Goal: Information Seeking & Learning: Find specific fact

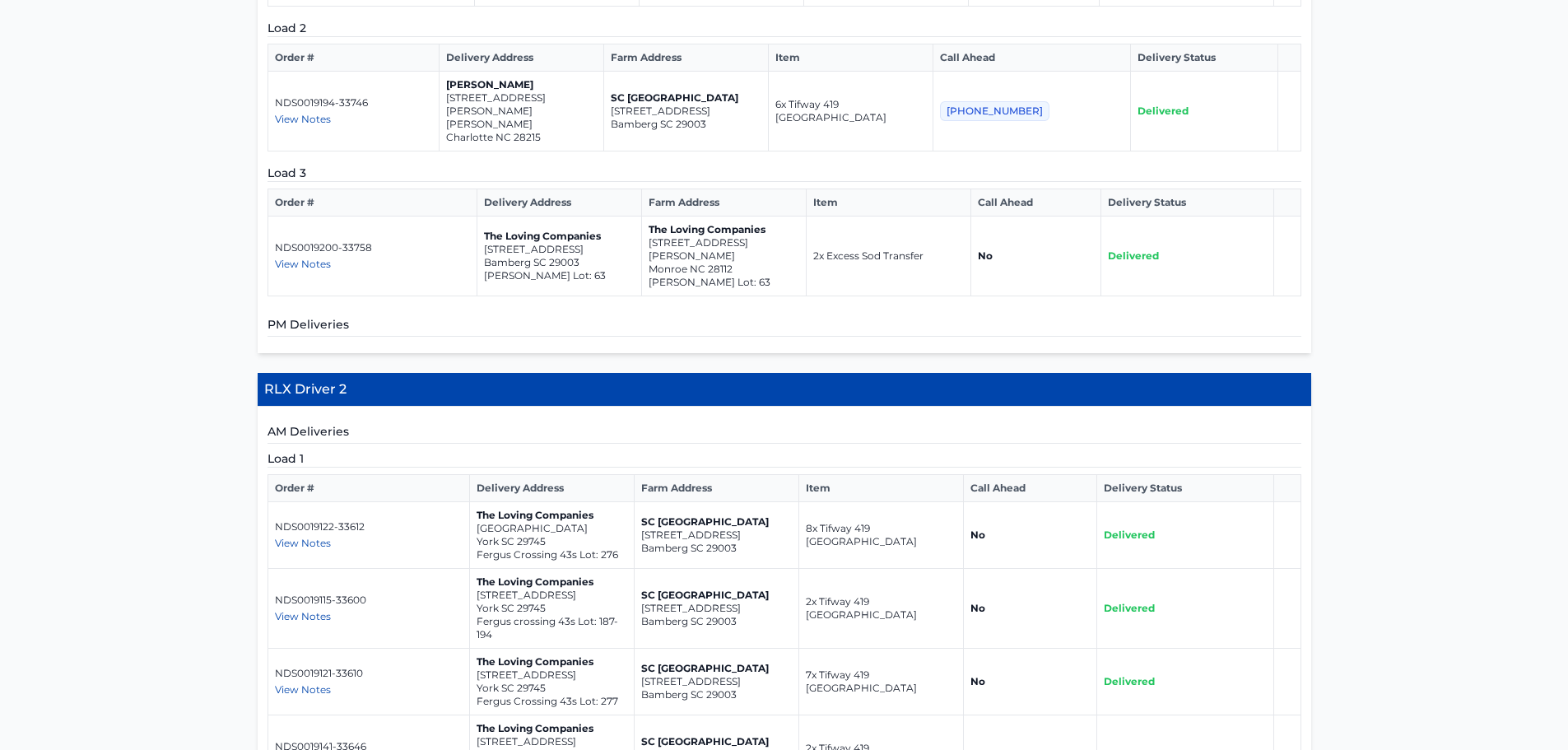
scroll to position [302, 0]
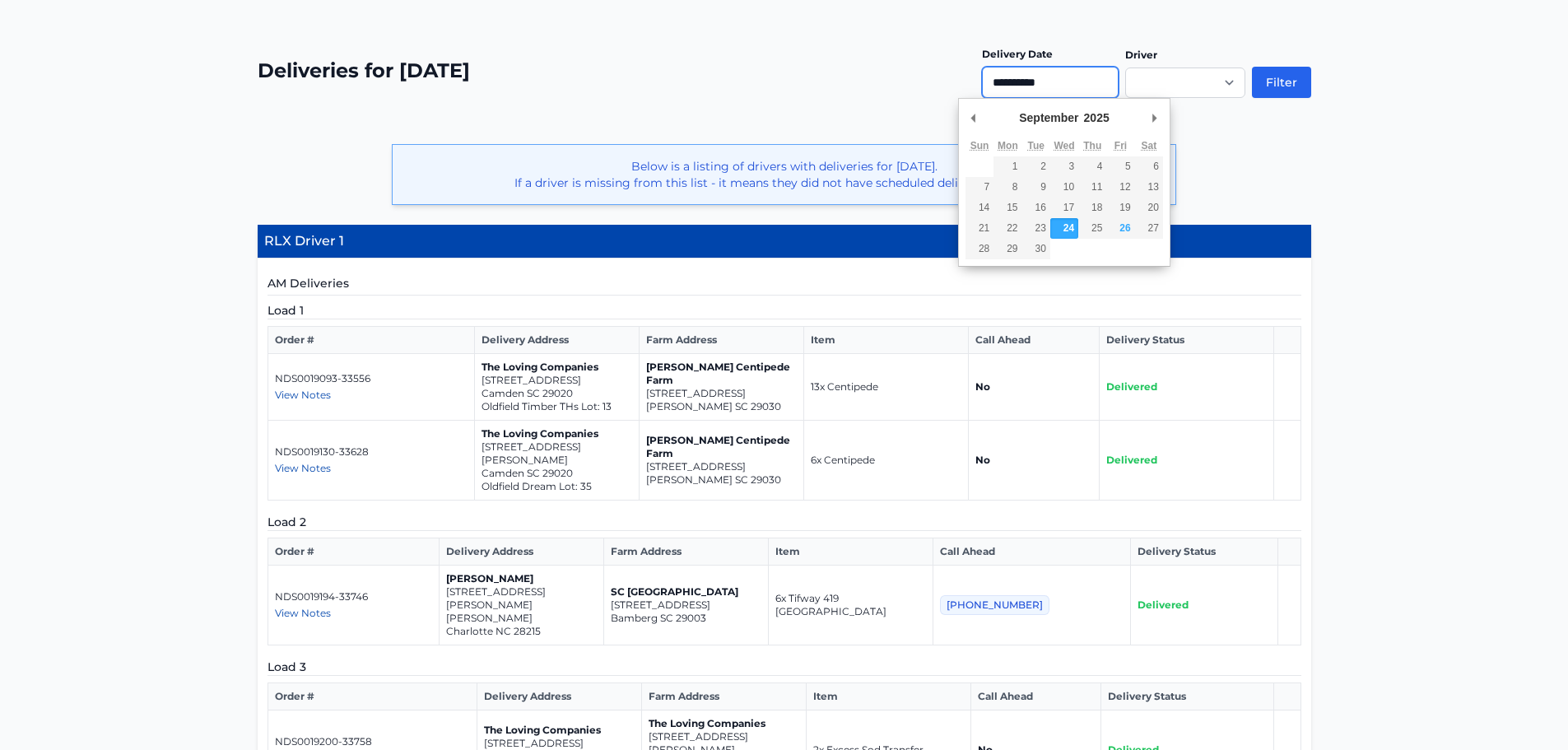
click at [618, 84] on input "**********" at bounding box center [1050, 82] width 137 height 31
type input "**********"
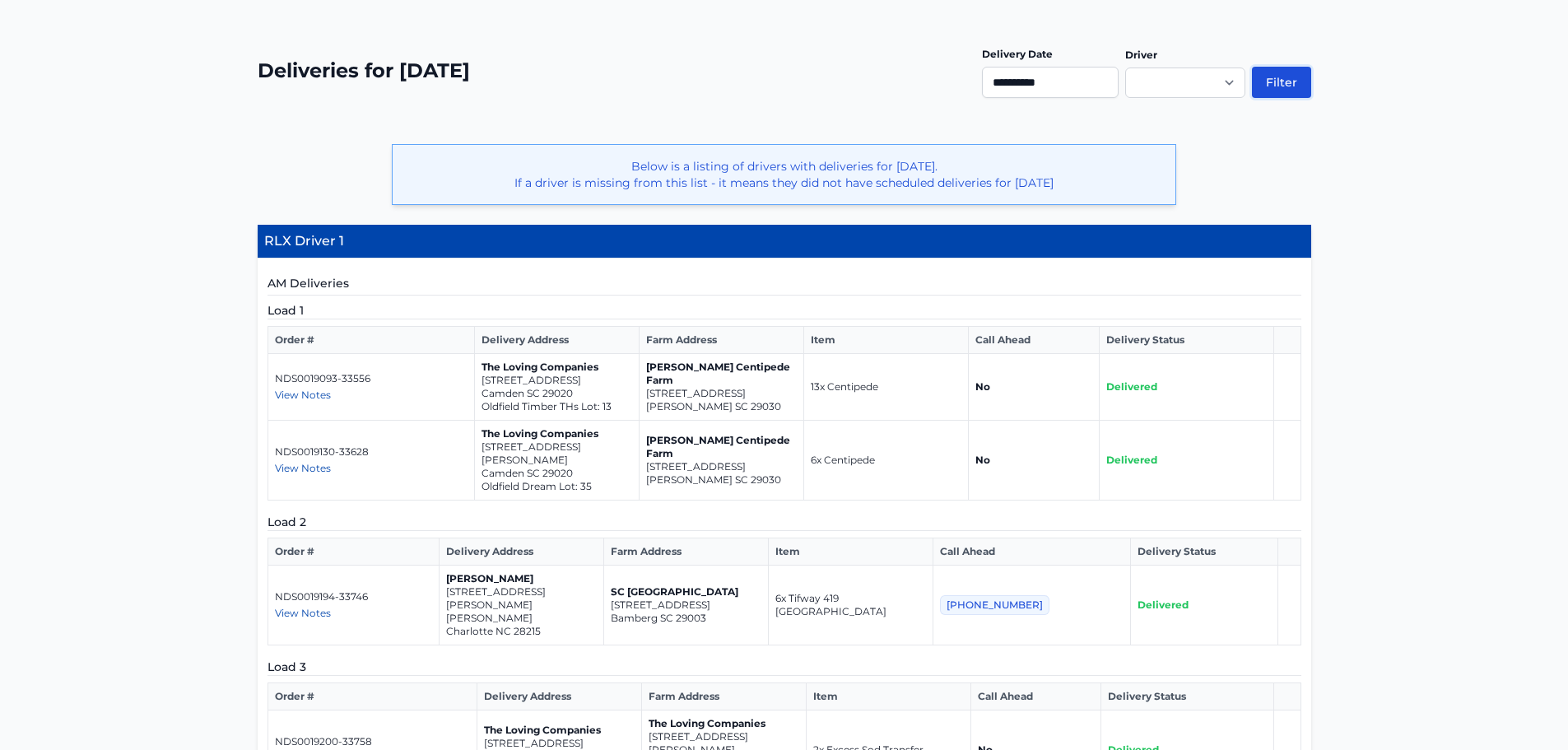
click at [618, 85] on button "Filter" at bounding box center [1281, 82] width 59 height 31
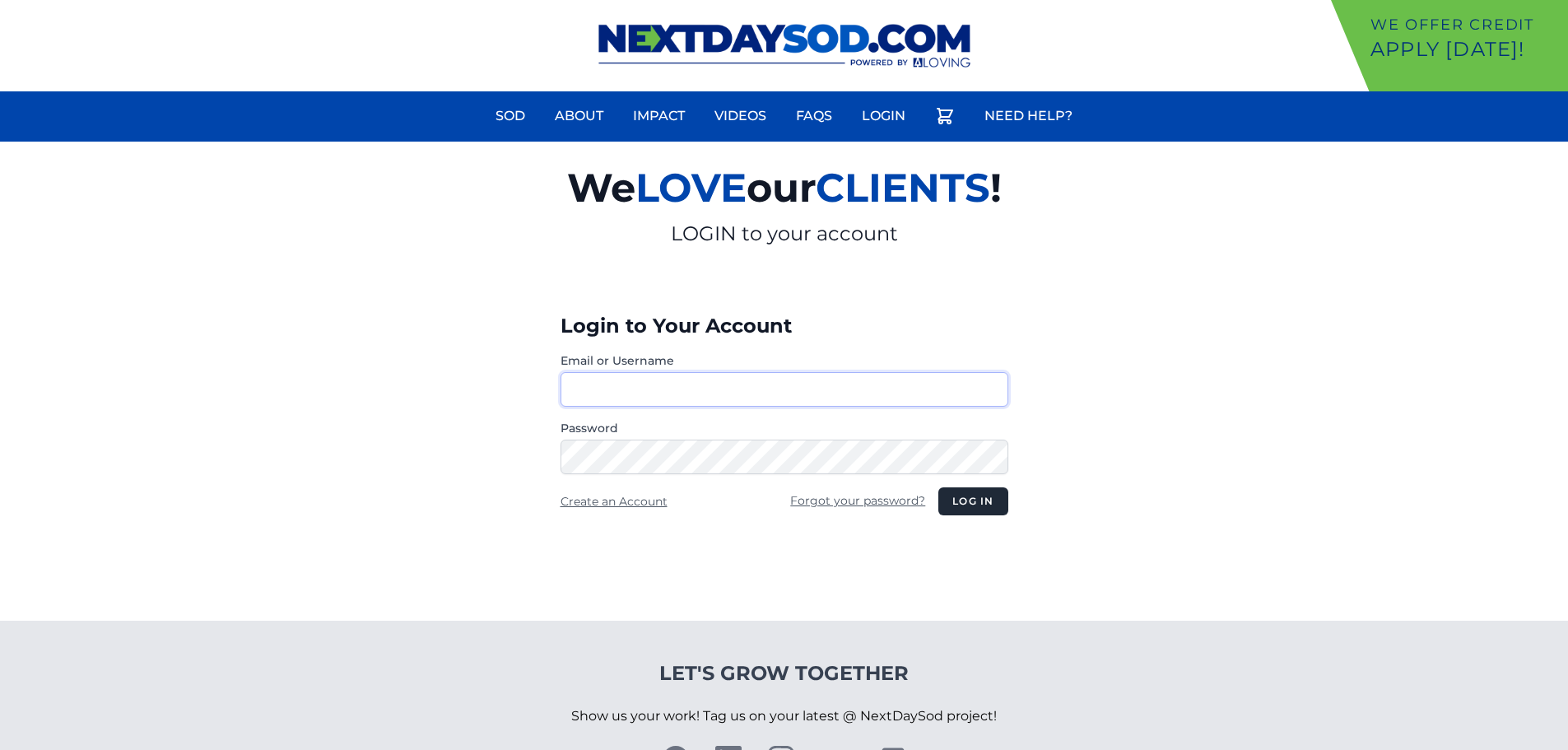
type input "********"
click at [968, 511] on button "Log in" at bounding box center [972, 501] width 69 height 28
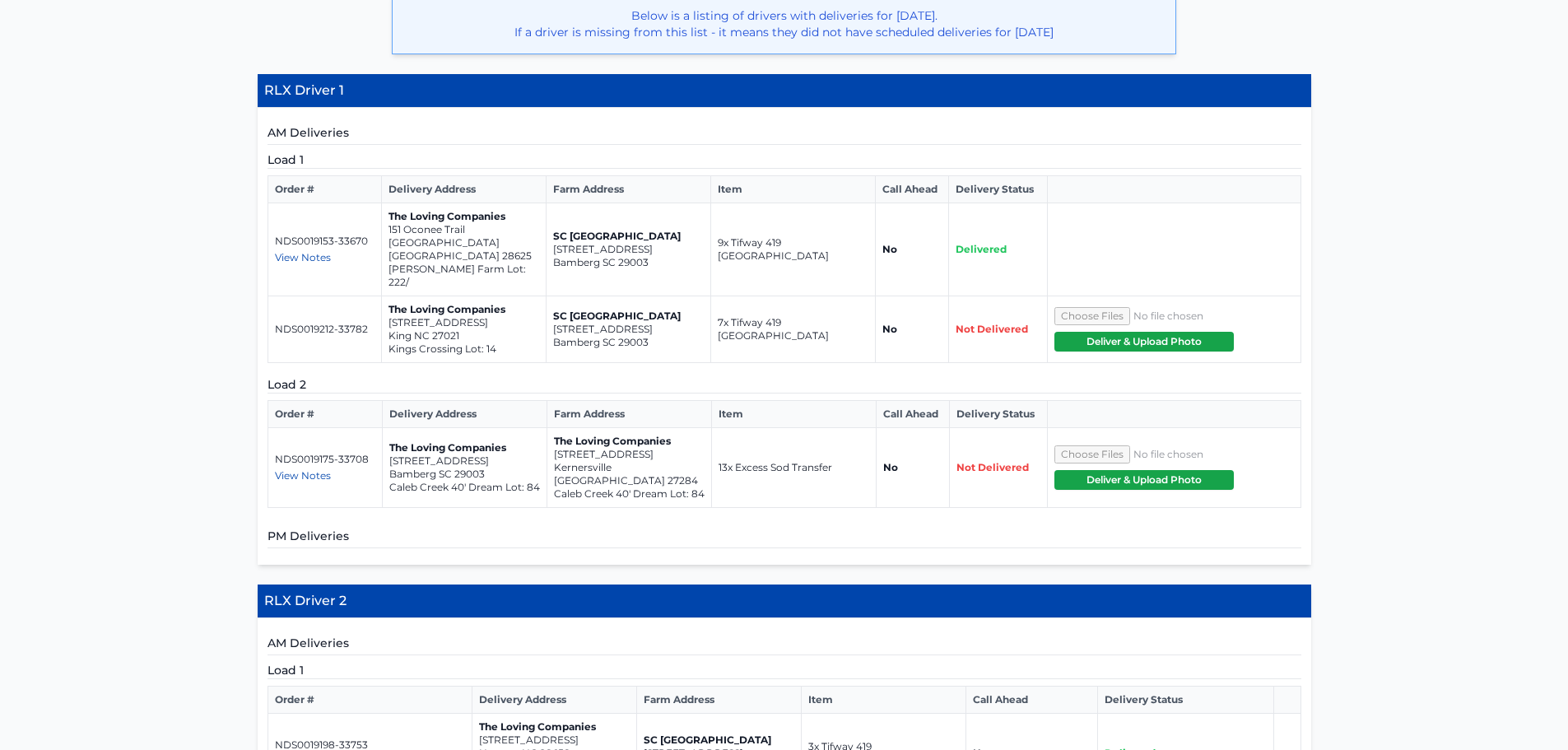
scroll to position [493, 0]
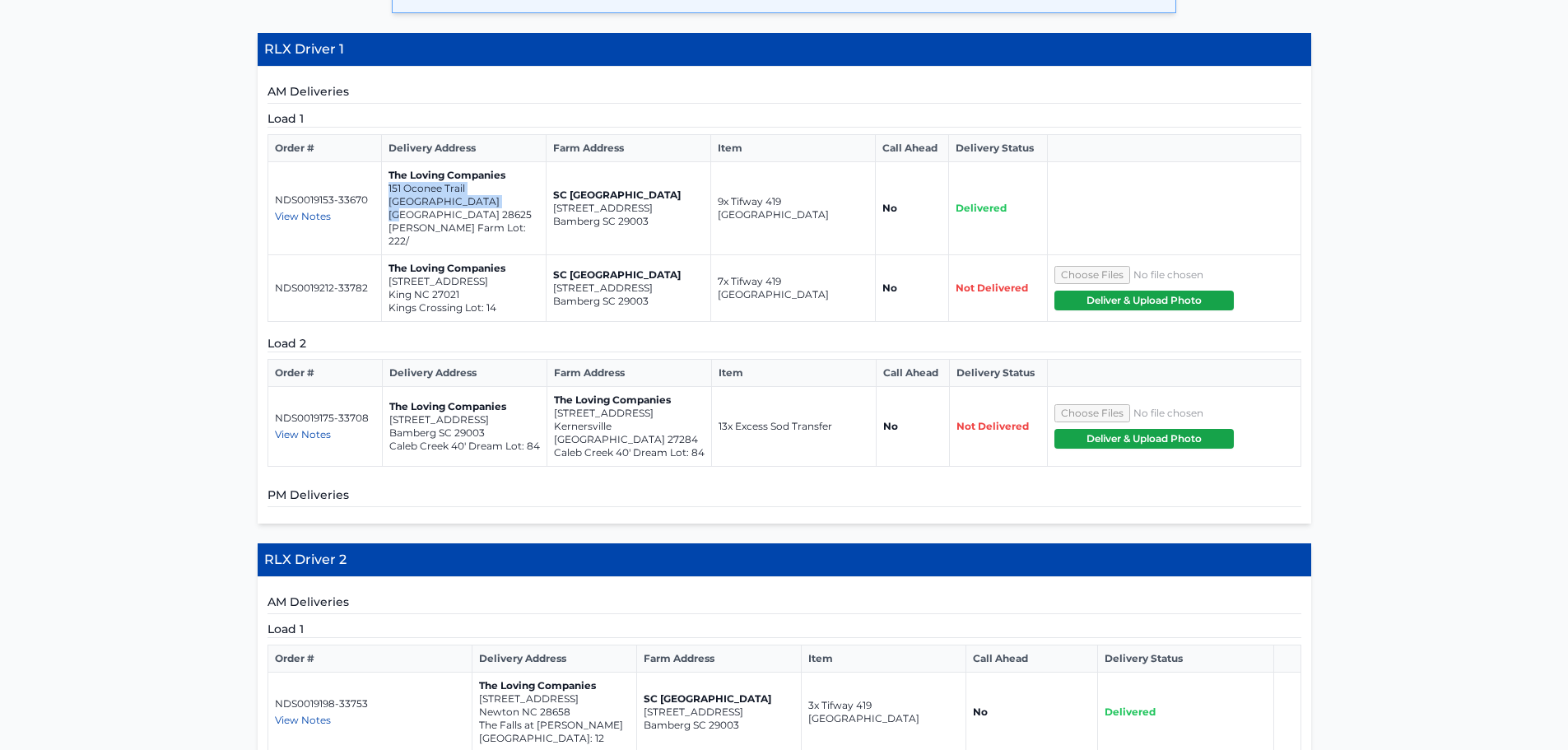
drag, startPoint x: 495, startPoint y: 203, endPoint x: 387, endPoint y: 191, distance: 108.7
click at [387, 191] on td "The Loving Companies [STREET_ADDRESS][PERSON_NAME]/" at bounding box center [463, 208] width 165 height 93
copy td "[STREET_ADDRESS]"
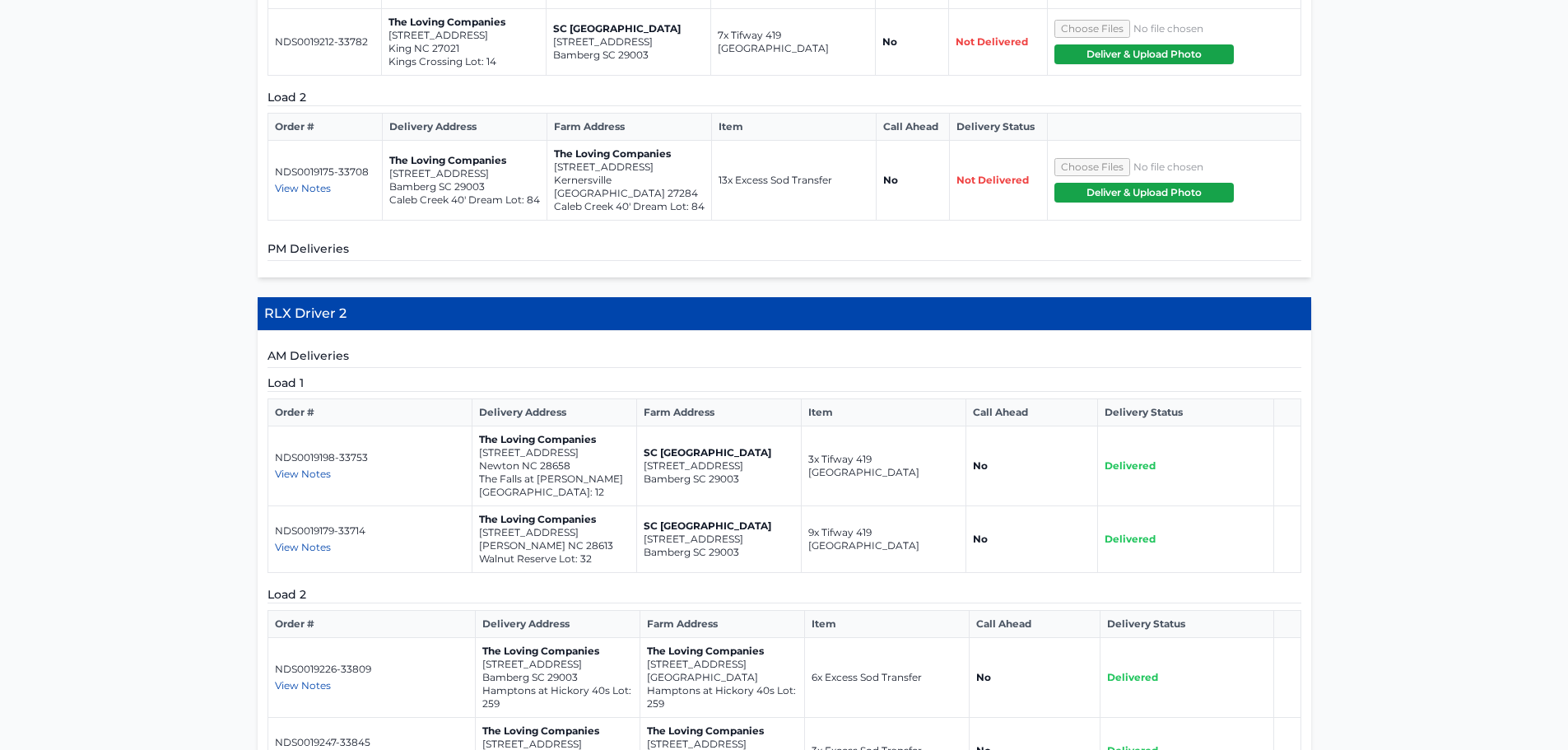
scroll to position [823, 0]
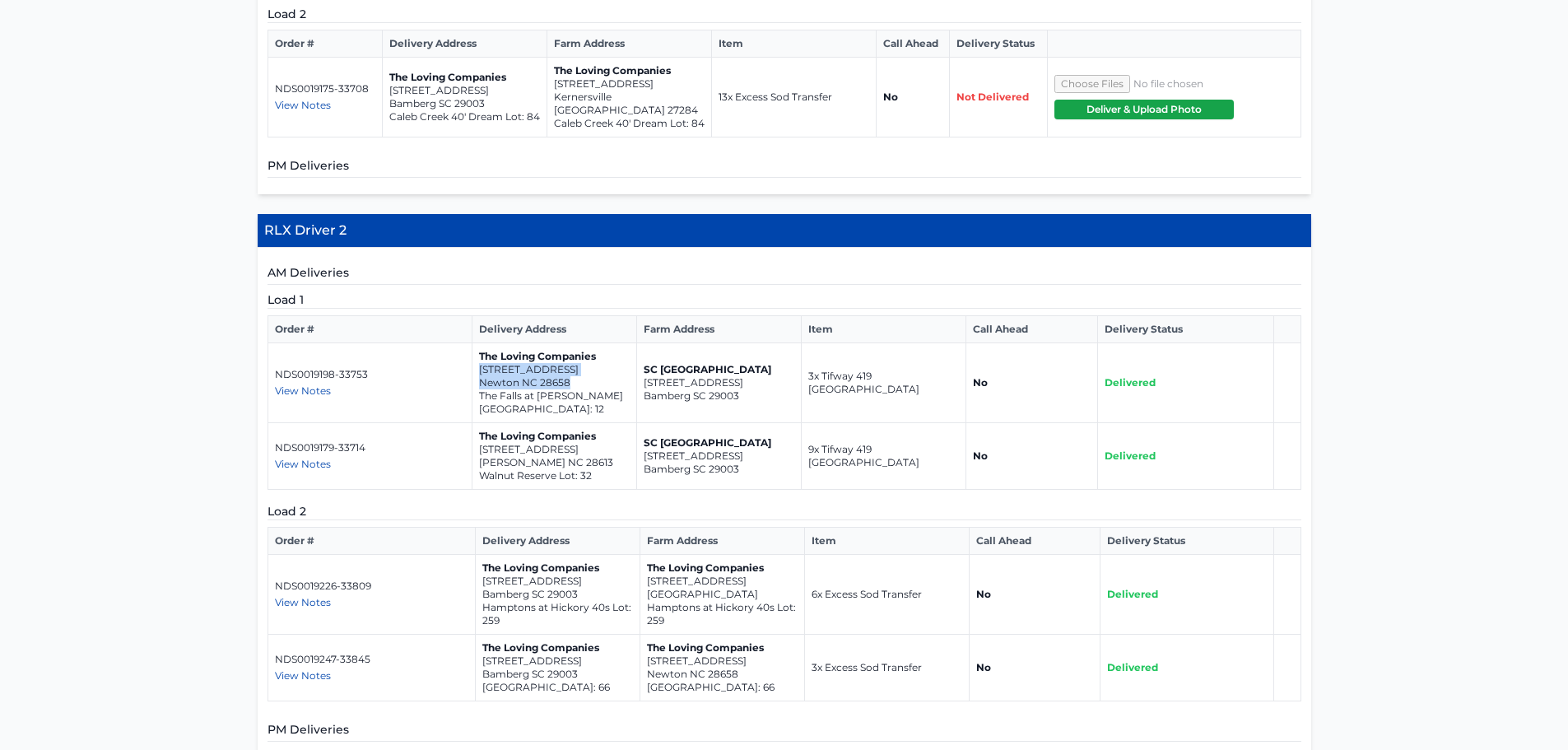
drag, startPoint x: 575, startPoint y: 344, endPoint x: 477, endPoint y: 331, distance: 98.9
click at [477, 343] on td "The Loving Companies [STREET_ADDRESS] The Falls at [PERSON_NAME][GEOGRAPHIC_DAT…" at bounding box center [554, 383] width 165 height 80
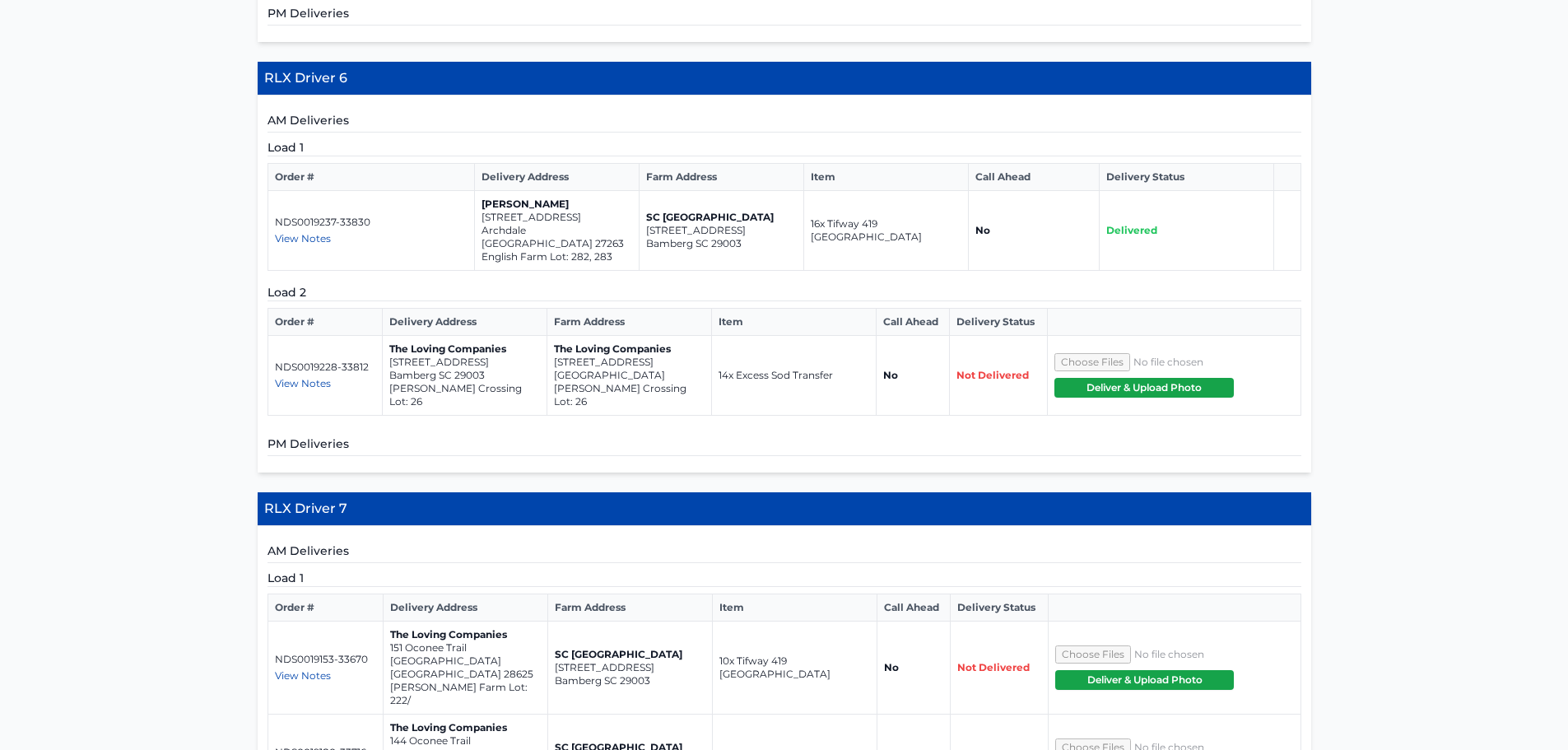
scroll to position [3129, 0]
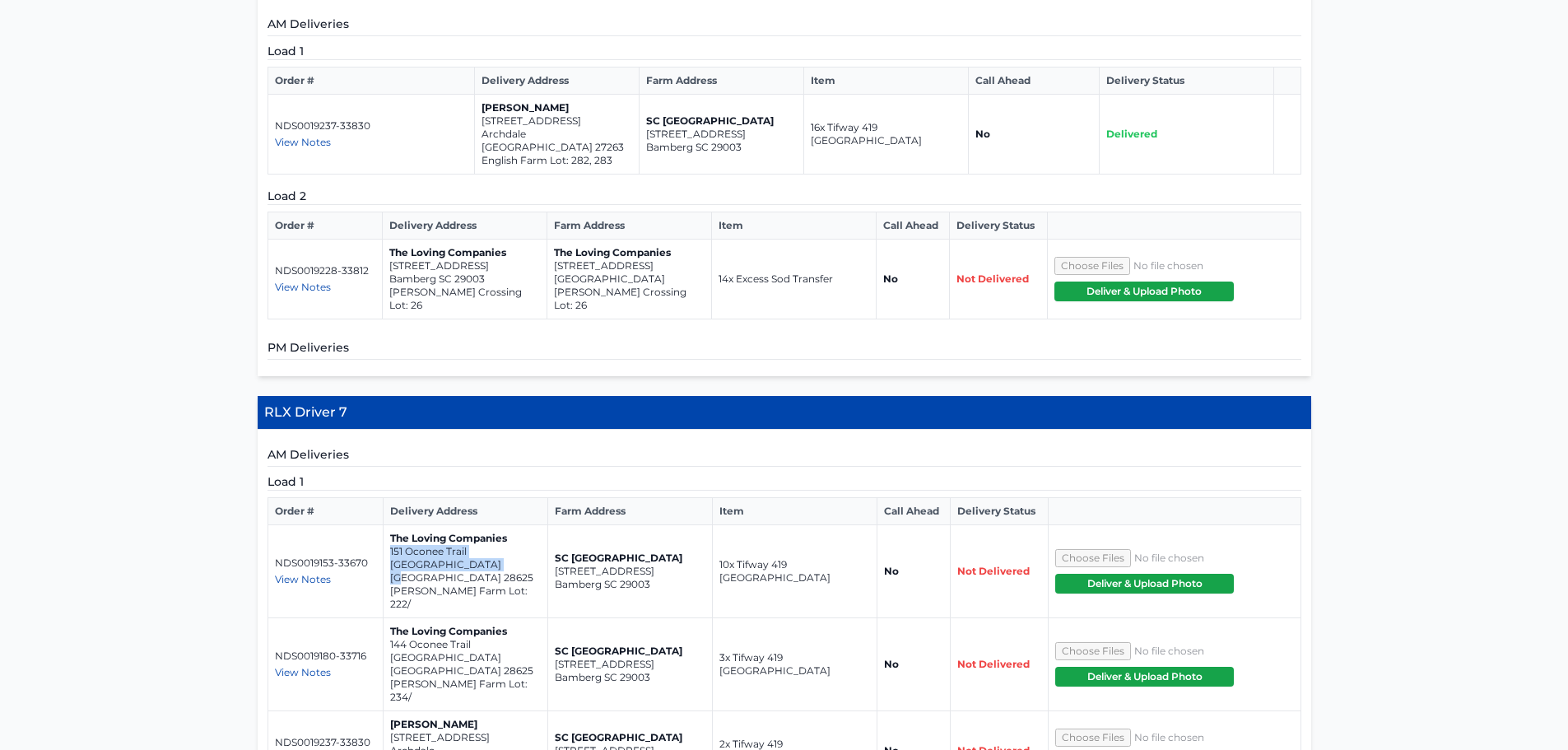
drag, startPoint x: 510, startPoint y: 354, endPoint x: 391, endPoint y: 340, distance: 119.8
click at [391, 526] on td "The Loving Companies [STREET_ADDRESS][PERSON_NAME]/" at bounding box center [465, 572] width 165 height 93
copy td "[STREET_ADDRESS]"
drag, startPoint x: 490, startPoint y: 421, endPoint x: 389, endPoint y: 410, distance: 101.6
click at [389, 618] on td "The Loving Companies [STREET_ADDRESS][PERSON_NAME]/" at bounding box center [465, 664] width 165 height 93
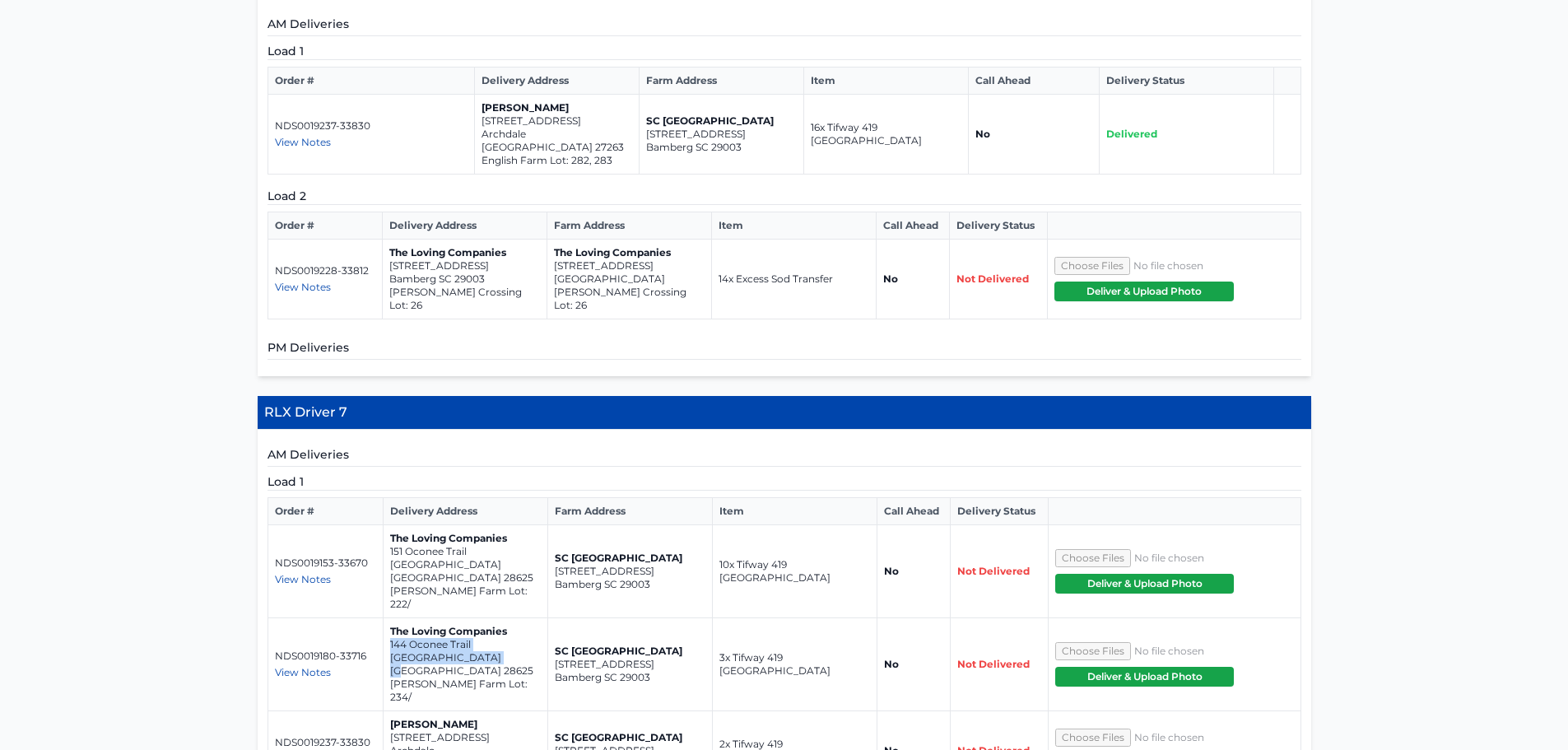
copy td "[STREET_ADDRESS]"
drag, startPoint x: 489, startPoint y: 487, endPoint x: 387, endPoint y: 478, distance: 102.4
click at [387, 711] on td "[PERSON_NAME] [STREET_ADDRESS] English Farm Lot: 282, 283" at bounding box center [465, 751] width 165 height 80
copy td "[STREET_ADDRESS]"
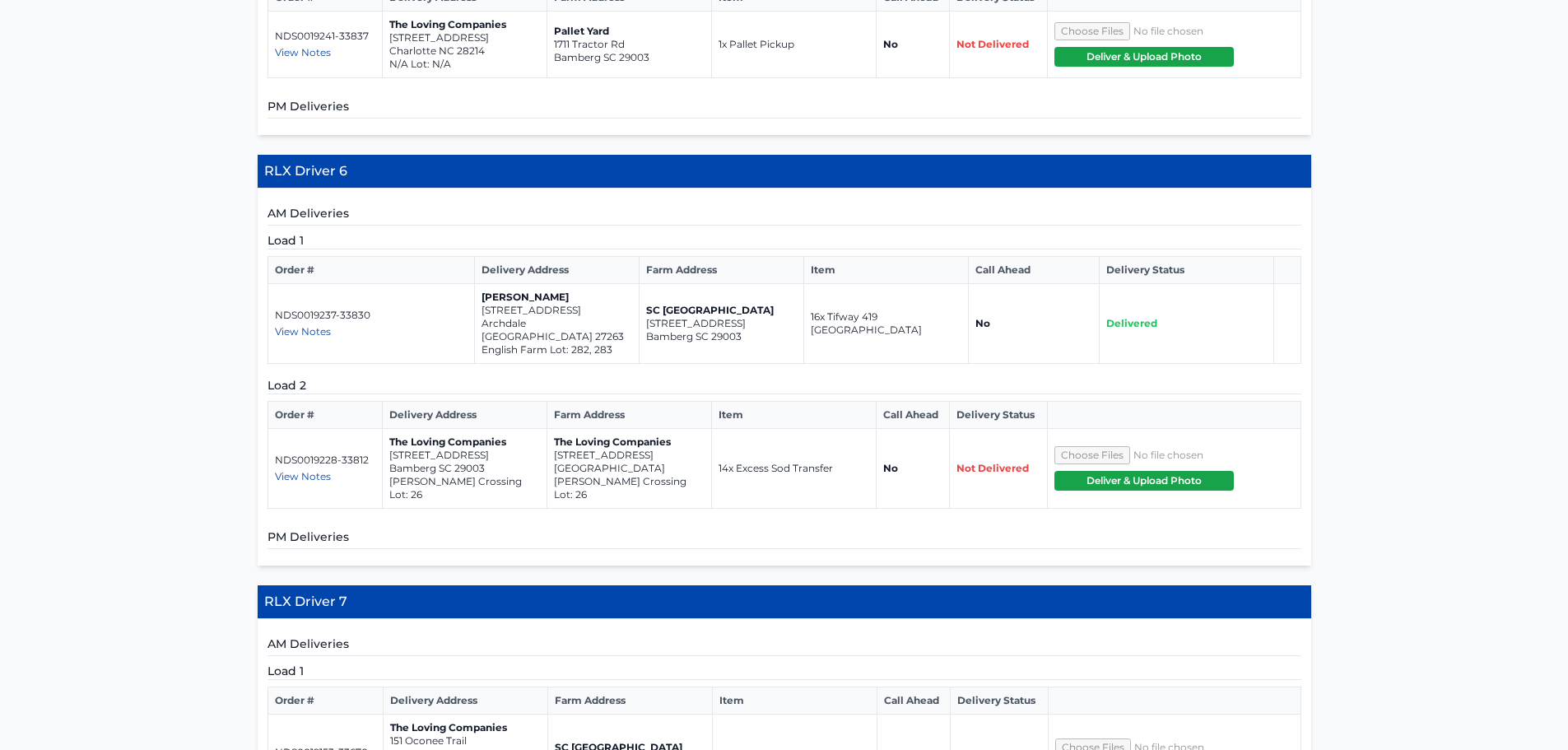
scroll to position [2881, 0]
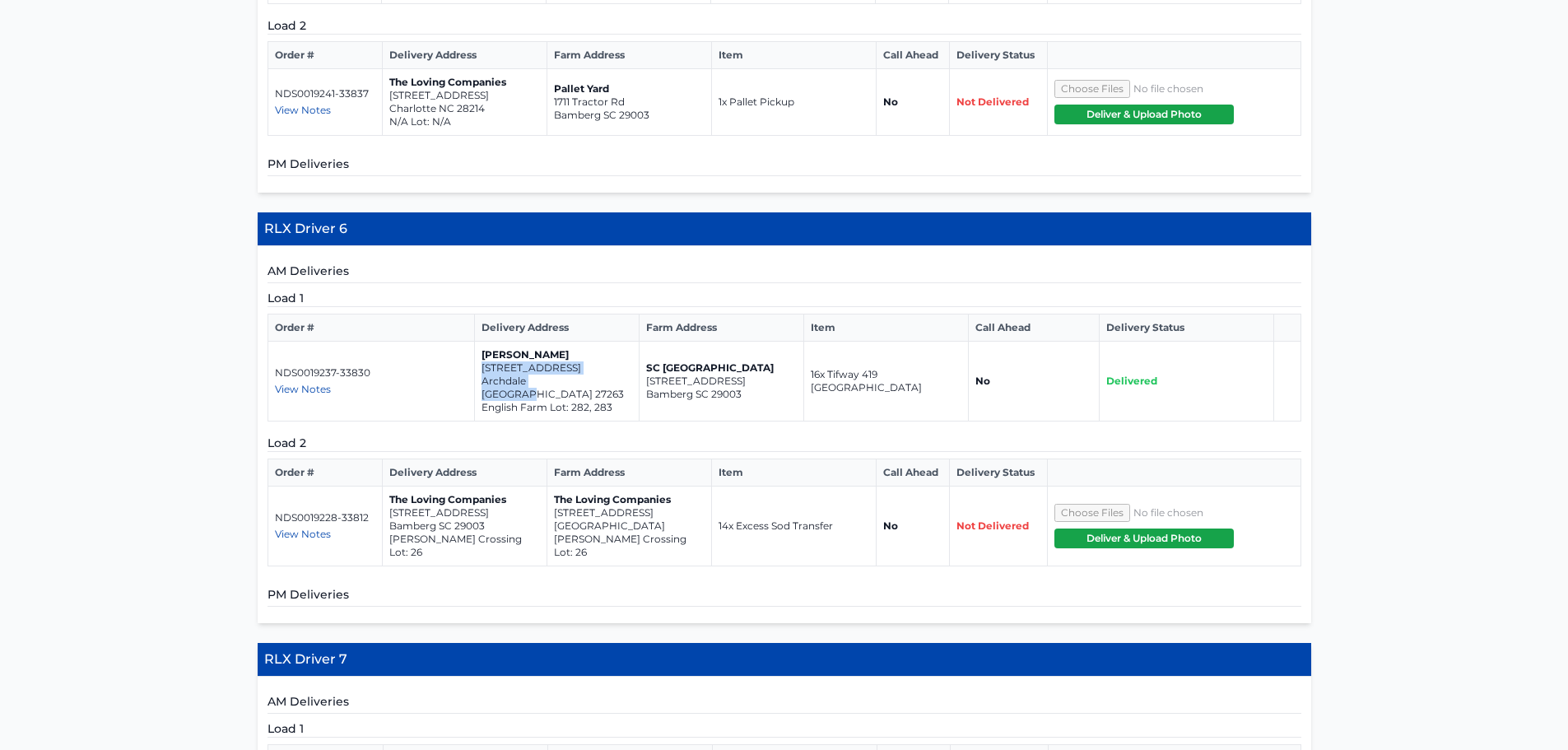
drag, startPoint x: 582, startPoint y: 196, endPoint x: 480, endPoint y: 188, distance: 102.3
click at [480, 341] on td "[PERSON_NAME] [STREET_ADDRESS] English Farm Lot: 282, 283" at bounding box center [557, 381] width 165 height 80
copy td "[STREET_ADDRESS]"
drag, startPoint x: 686, startPoint y: 327, endPoint x: 555, endPoint y: 318, distance: 131.3
click at [553, 487] on td "The Loving Companies [STREET_ADDRESS][PERSON_NAME]" at bounding box center [628, 527] width 165 height 80
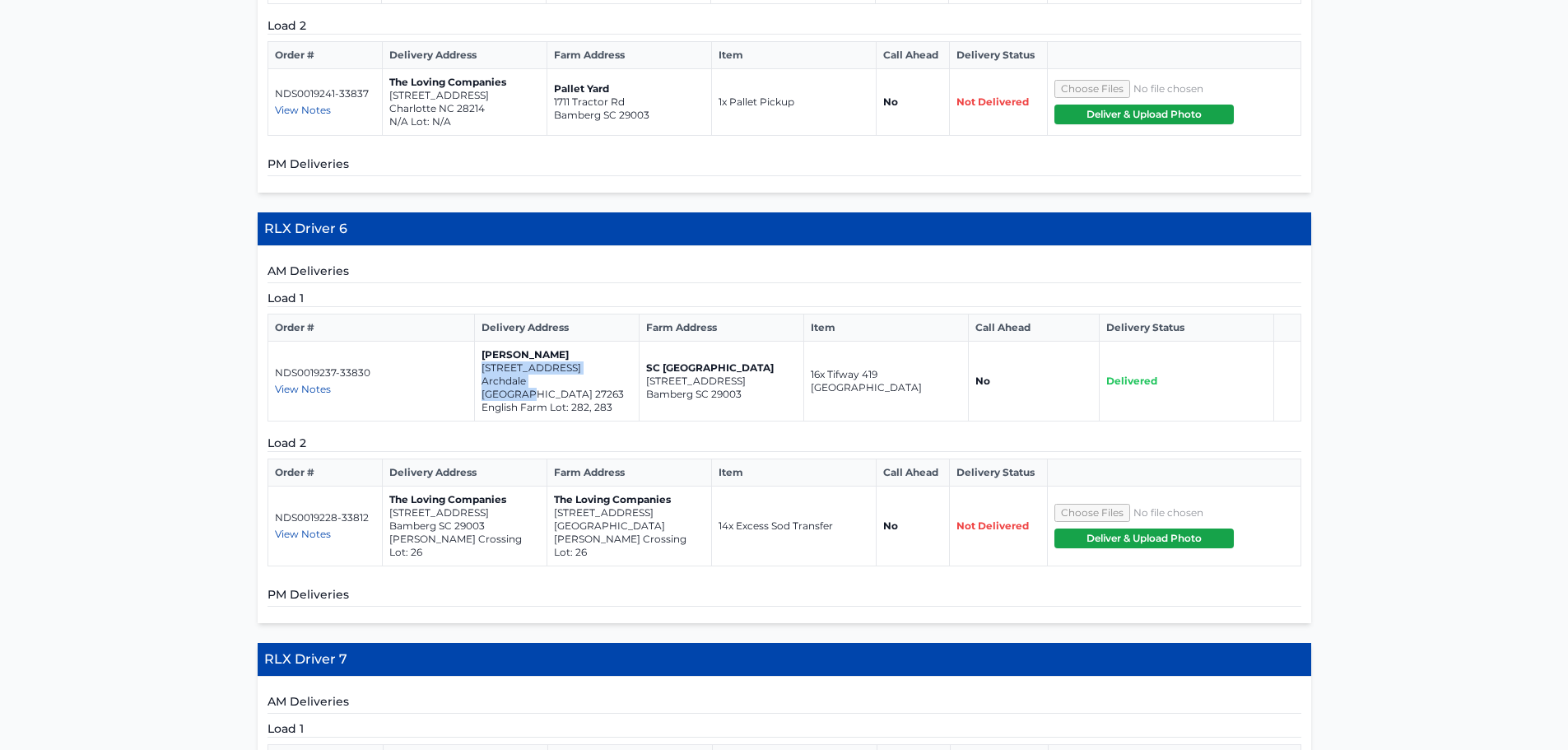
copy td "[STREET_ADDRESS]"
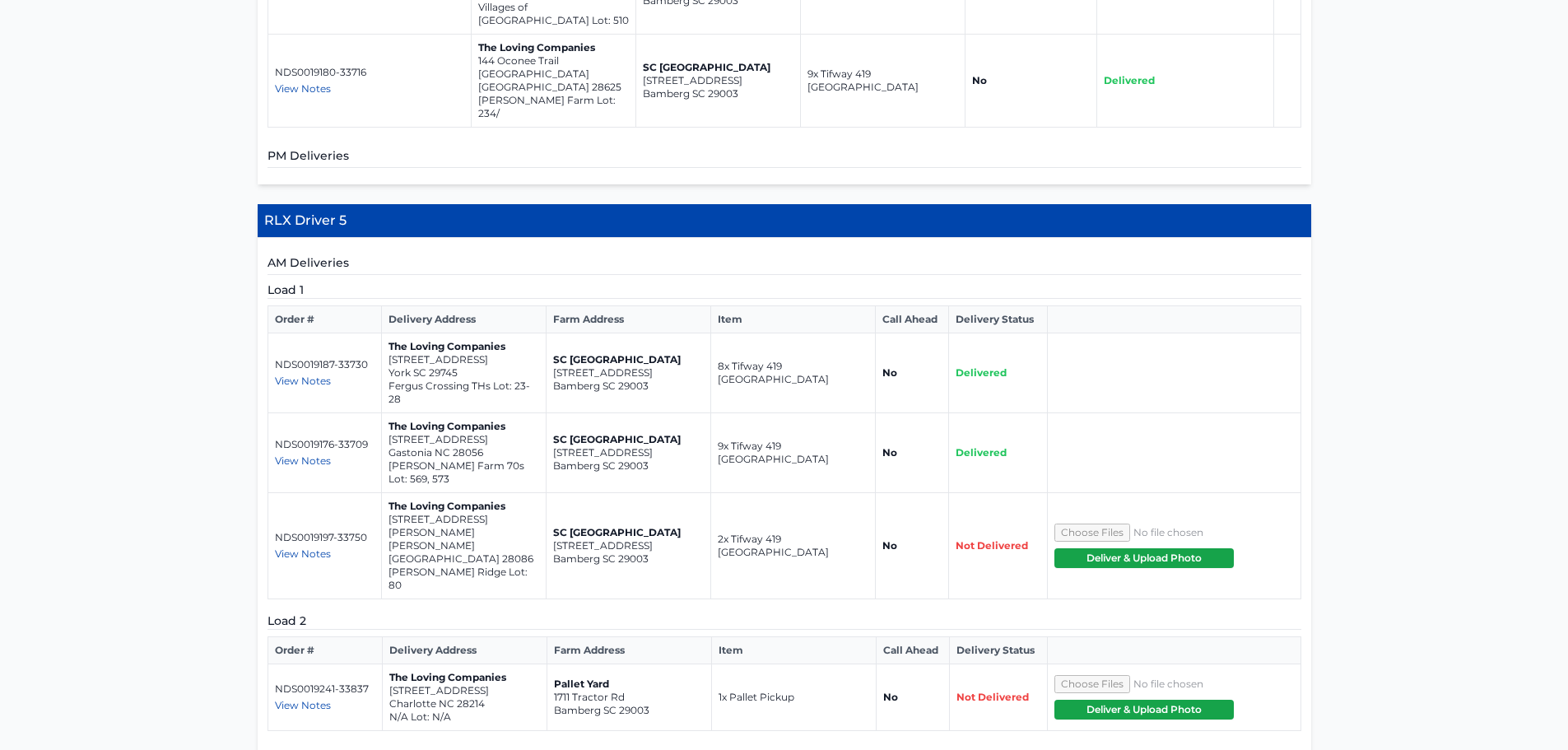
scroll to position [2223, 0]
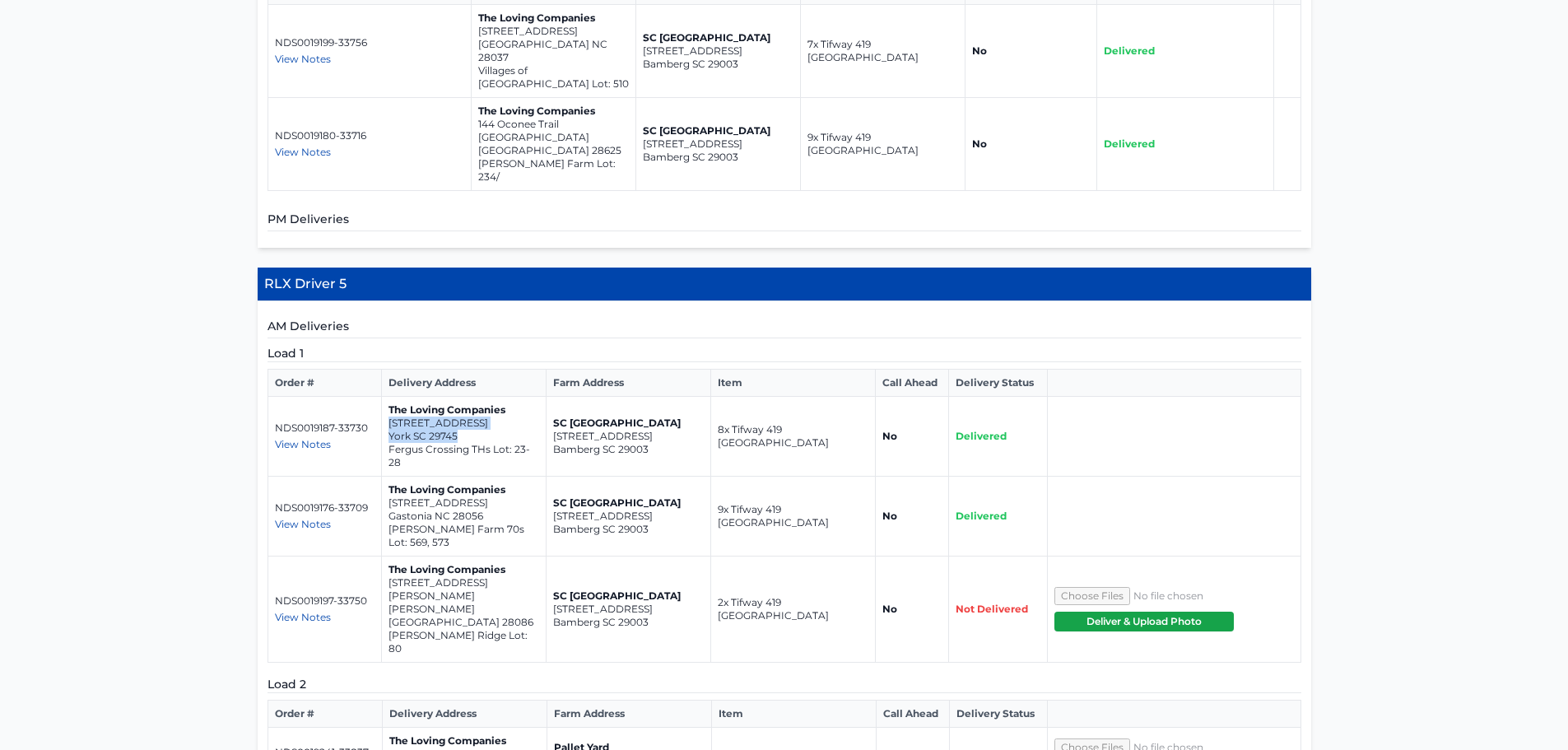
drag, startPoint x: 473, startPoint y: 318, endPoint x: 384, endPoint y: 308, distance: 89.6
click at [384, 397] on td "The Loving Companies [STREET_ADDRESS] Fergus Crossing THs Lot: 23-28" at bounding box center [463, 437] width 165 height 80
copy td "[STREET_ADDRESS]"
drag, startPoint x: 482, startPoint y: 384, endPoint x: 388, endPoint y: 371, distance: 94.9
click at [388, 477] on td "The Loving Companies [STREET_ADDRESS] [PERSON_NAME] Farm 70s Lot: 569, 573" at bounding box center [463, 517] width 165 height 80
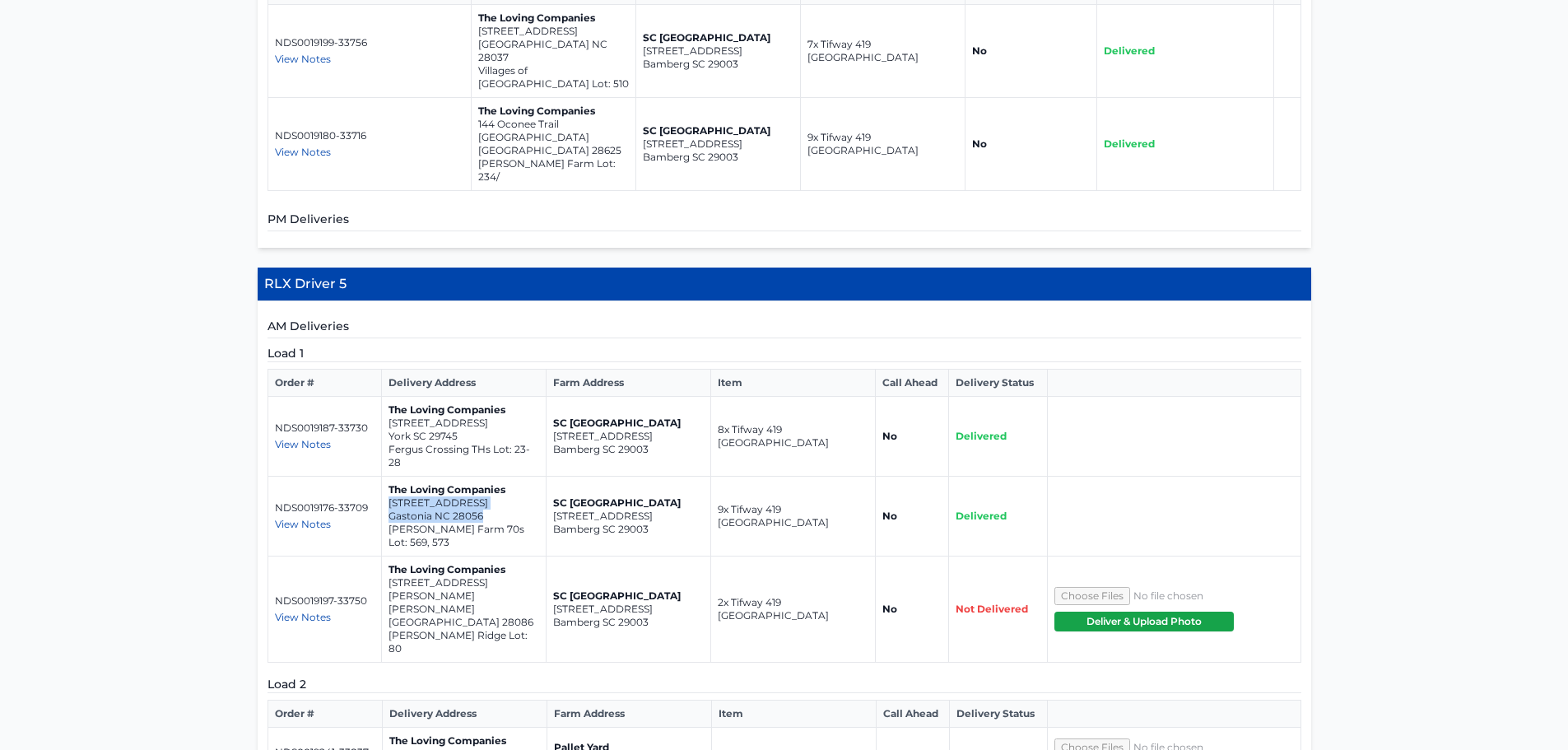
copy td "[STREET_ADDRESS]"
drag, startPoint x: 521, startPoint y: 452, endPoint x: 391, endPoint y: 441, distance: 130.5
click at [391, 557] on td "The Loving Companies [STREET_ADDRESS][PERSON_NAME][PERSON_NAME] [PERSON_NAME][G…" at bounding box center [463, 610] width 165 height 106
copy td "[STREET_ADDRESS][PERSON_NAME][PERSON_NAME]"
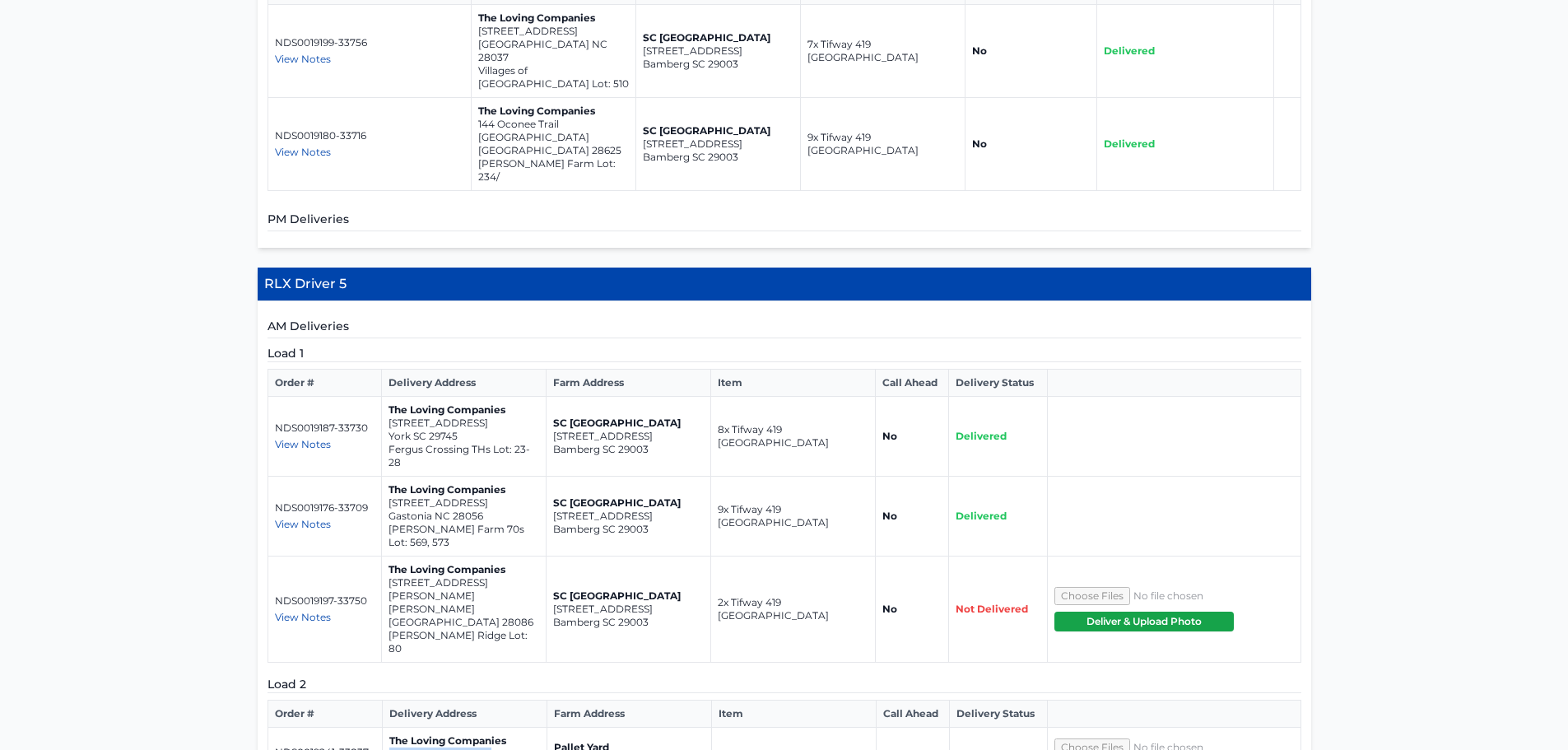
drag, startPoint x: 486, startPoint y: 586, endPoint x: 389, endPoint y: 572, distance: 98.0
click at [389, 728] on td "The Loving Companies [STREET_ADDRESS] N/A Lot: N/A" at bounding box center [464, 761] width 165 height 66
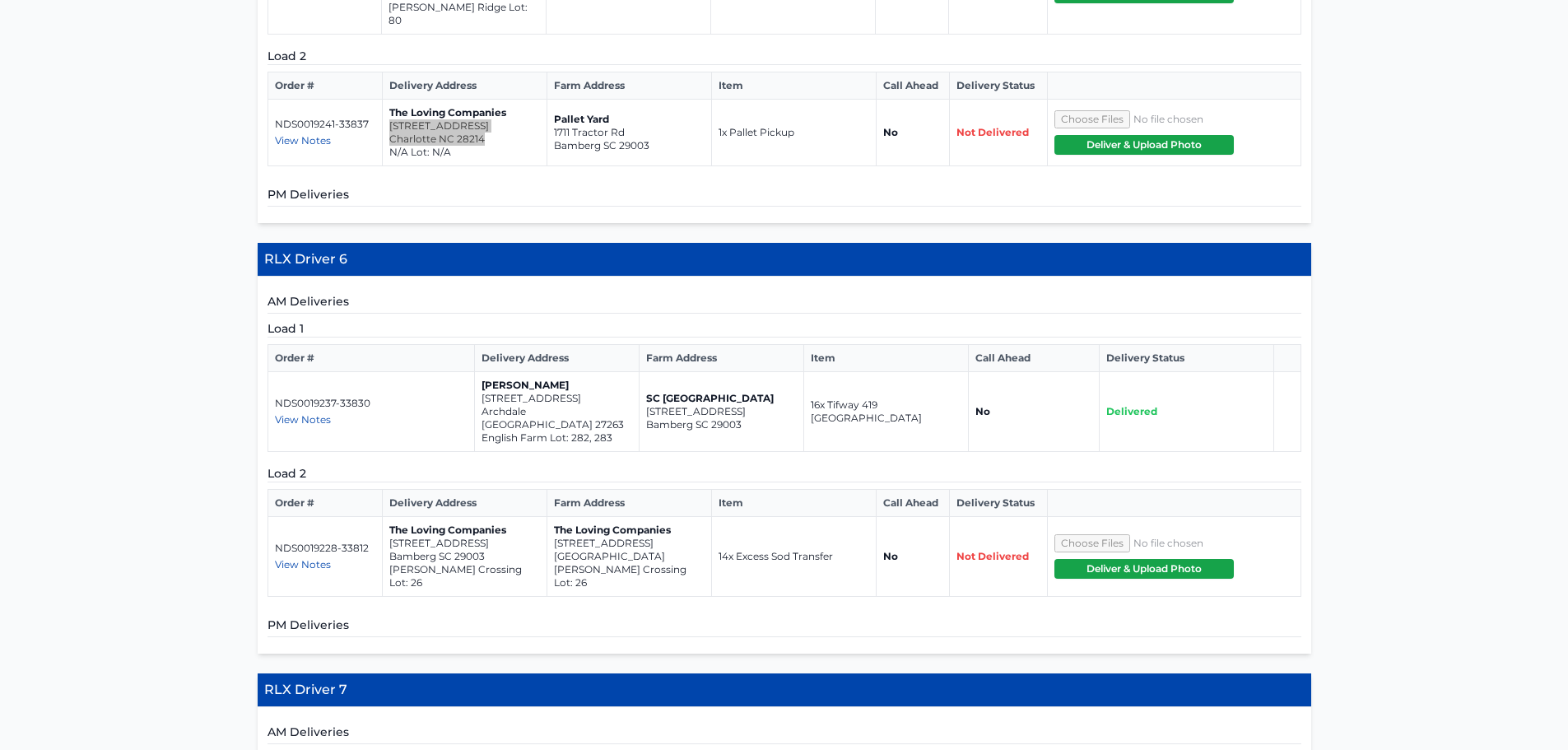
scroll to position [2799, 0]
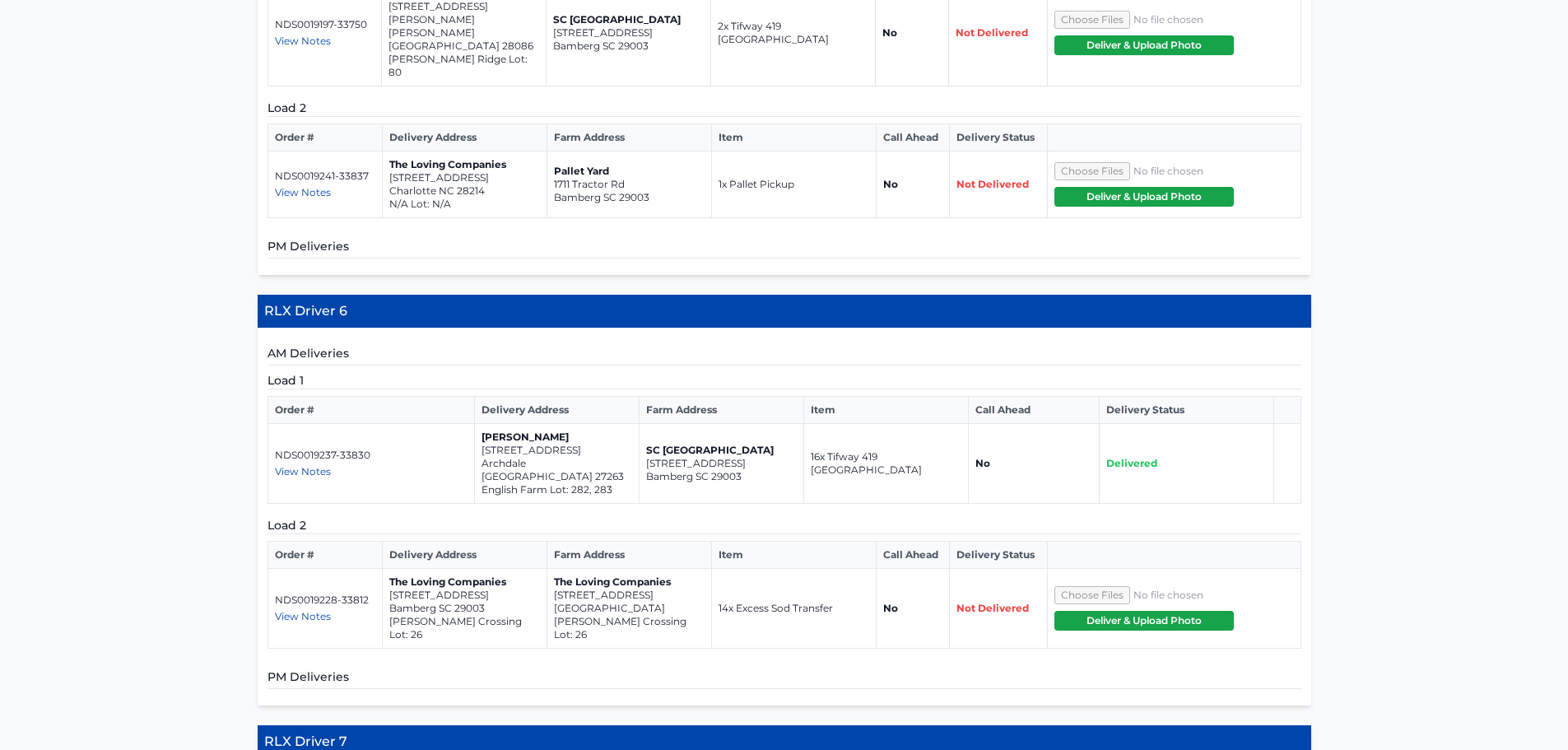
click at [305, 610] on span "View Notes" at bounding box center [302, 615] width 56 height 13
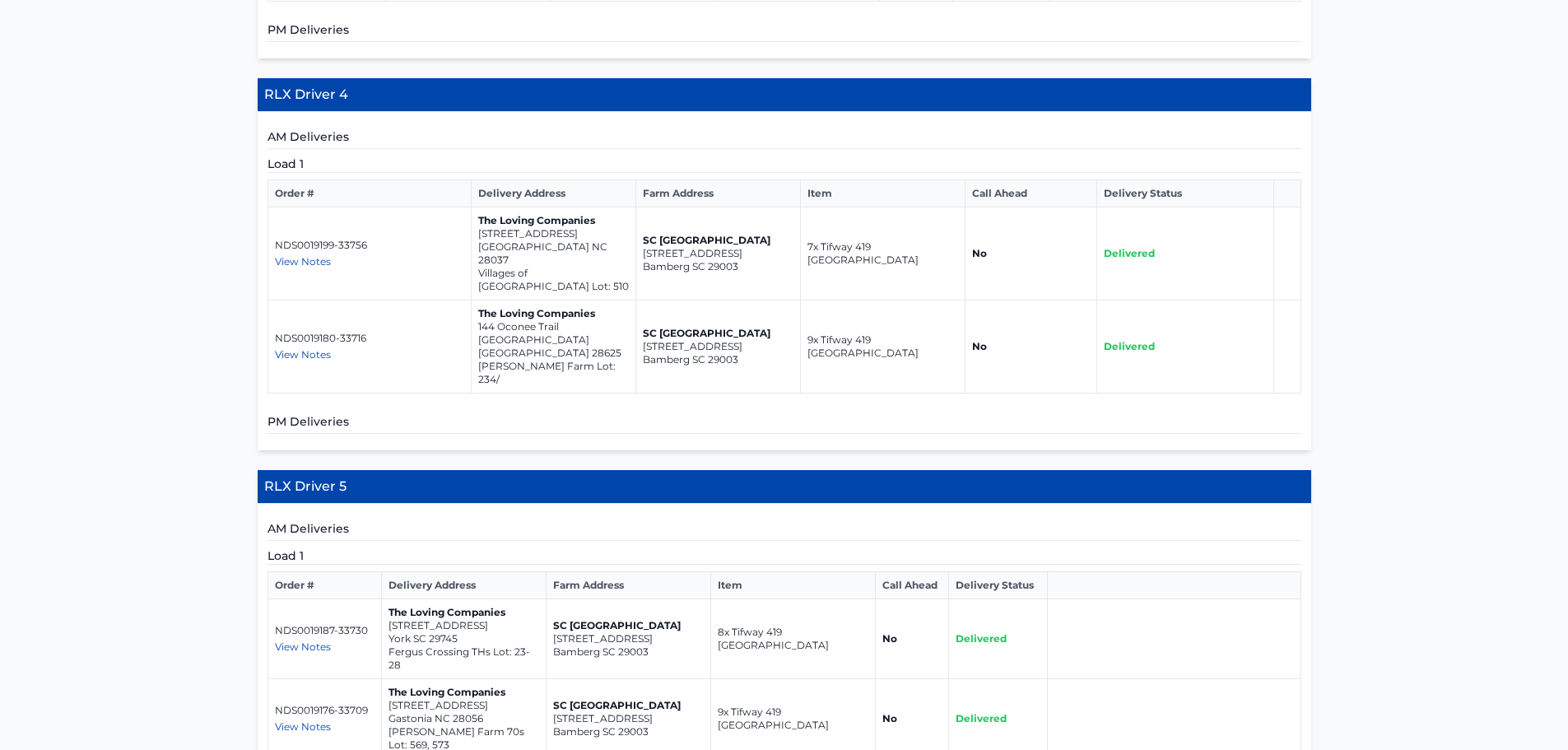
scroll to position [1992, 0]
